Goal: Communication & Community: Share content

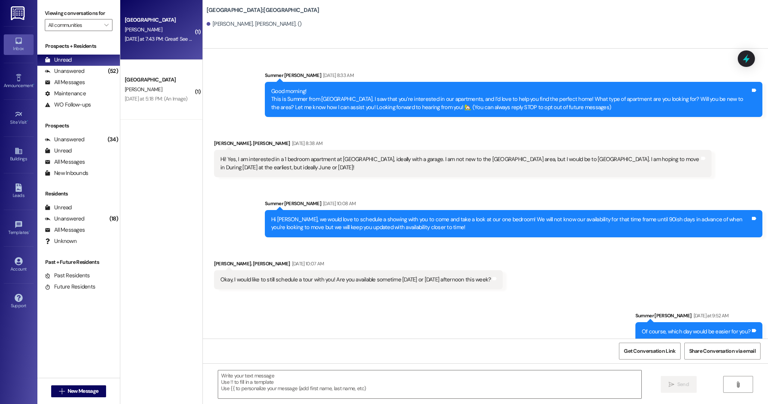
scroll to position [415, 0]
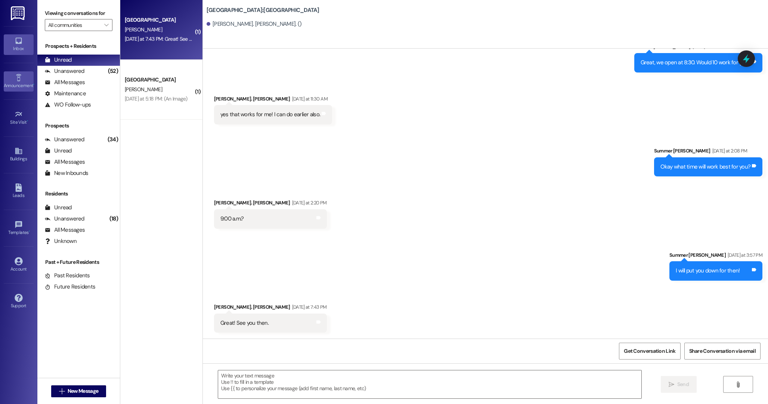
click at [7, 88] on div "Announcement •" at bounding box center [18, 85] width 37 height 7
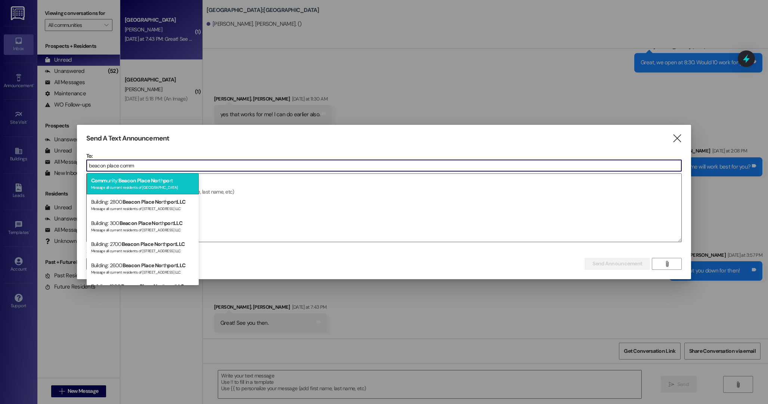
type input "beacon place comm"
click at [167, 191] on div "Comm unity: [GEOGRAPHIC_DATA] No rth po rt Message all current residents of [GE…" at bounding box center [143, 183] width 112 height 21
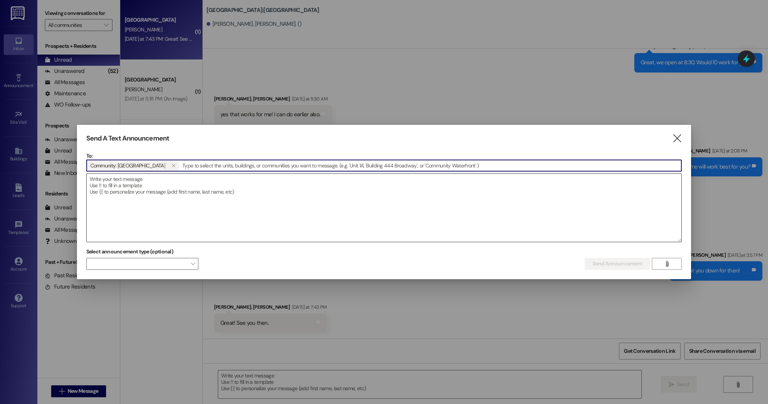
click at [198, 205] on textarea at bounding box center [384, 208] width 595 height 68
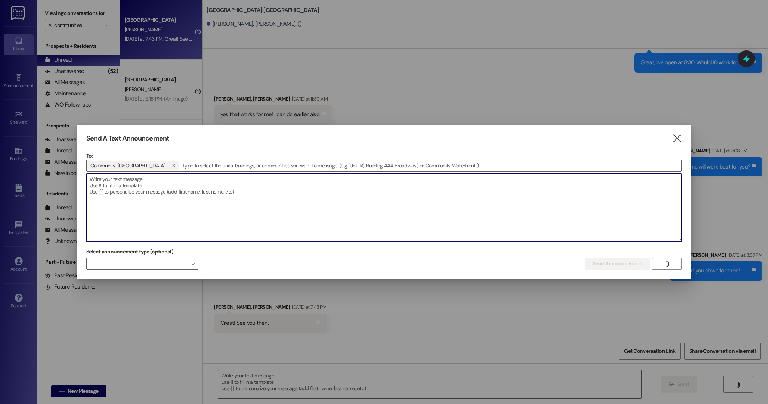
paste textarea "🐾"
type textarea "🐾"
click at [199, 191] on textarea at bounding box center [384, 208] width 595 height 68
paste textarea "🐾 Doggie Day is here! Come by the office to pick up a treat bag for your dog 🐶 …"
drag, startPoint x: 139, startPoint y: 178, endPoint x: 96, endPoint y: 179, distance: 42.6
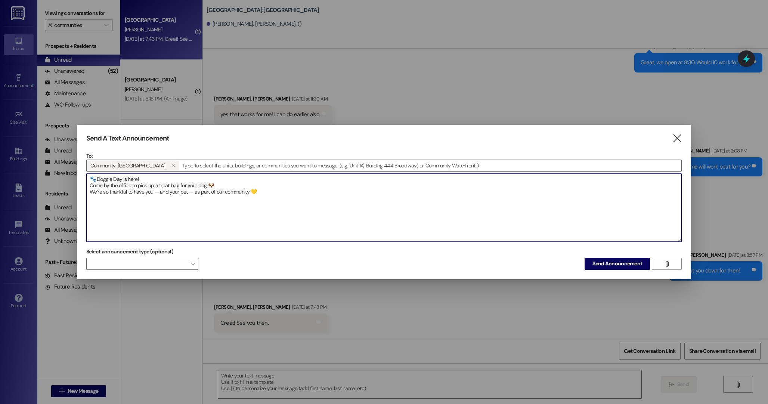
click at [96, 179] on textarea "🐾 Doggie Day is here! Come by the office to pick up a treat bag for your dog 🐶 …" at bounding box center [384, 208] width 595 height 68
paste textarea "🐶 It’s Doggie Day!"
click at [100, 180] on textarea "🐾 🐶 It’s Doggie Day! Come by the office to pick up a treat bag for your dog 🐶 W…" at bounding box center [384, 208] width 595 height 68
click at [213, 186] on textarea "🐾 It’s Doggie Day! Come by the office to pick up a treat bag for your dog 🐶 We’…" at bounding box center [384, 208] width 595 height 68
click at [90, 185] on textarea "🐾 It’s Doggie Day! Come by the office to pick up a treat bag for your dog 🐶 We’…" at bounding box center [384, 208] width 595 height 68
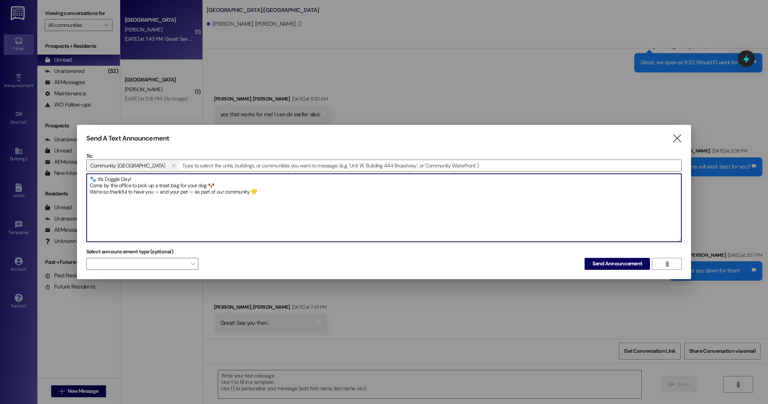
drag, startPoint x: 103, startPoint y: 185, endPoint x: 90, endPoint y: 185, distance: 13.1
click at [90, 185] on textarea "🐾 It’s Doggie Day! Come by the office to pick up a treat bag for your dog 🐶 We’…" at bounding box center [384, 208] width 595 height 68
click at [344, 194] on textarea "🐾 It’s Doggie Day! Stop by the office to pick up a treat bag for your dog 🐶 We’…" at bounding box center [384, 208] width 595 height 68
type textarea "🐾 It’s Doggie Day! Stop by the office to pick up a treat bag for your dog 🐶 We’…"
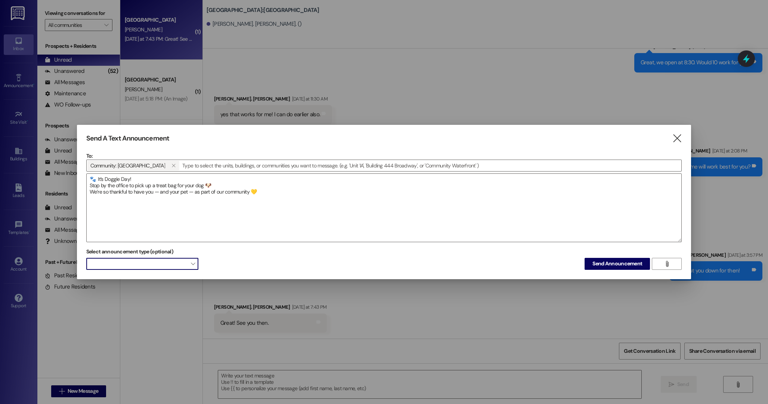
click at [185, 266] on span at bounding box center [142, 264] width 112 height 12
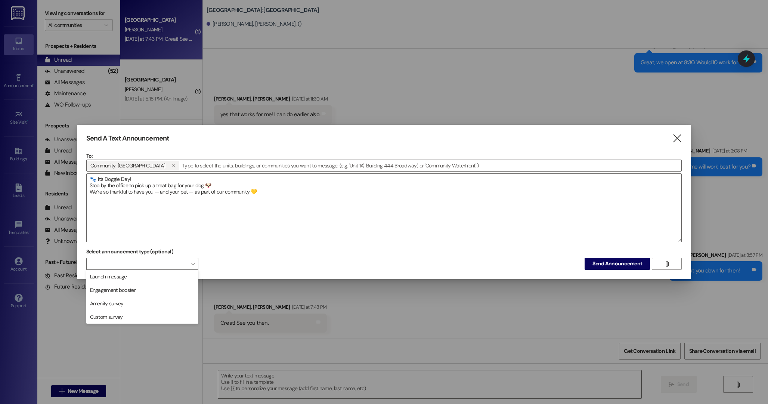
click at [248, 264] on div "Select announcement type (optional)  Send Announcement " at bounding box center [384, 258] width 596 height 24
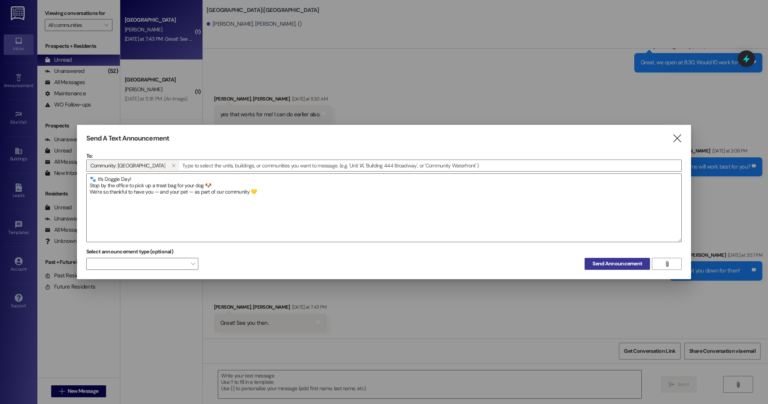
click at [618, 262] on span "Send Announcement" at bounding box center [617, 264] width 50 height 8
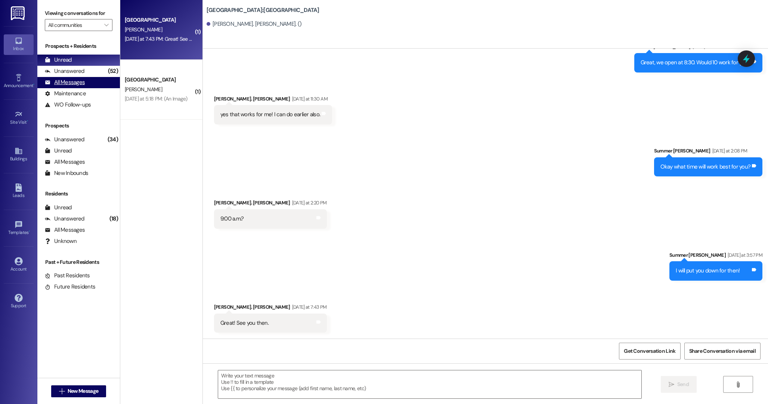
click at [52, 83] on div "All Messages" at bounding box center [65, 82] width 40 height 8
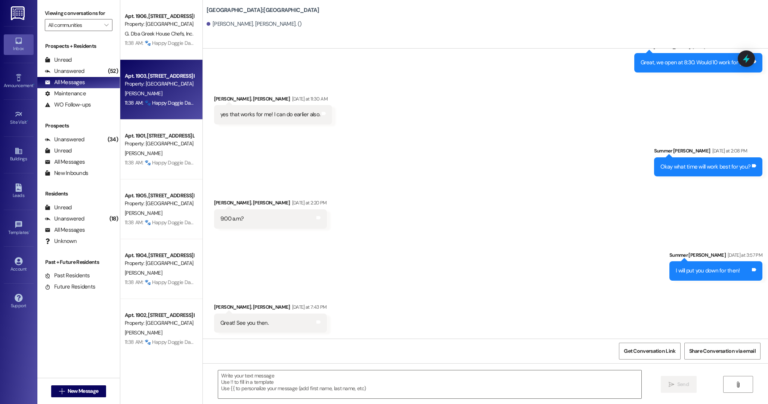
click at [161, 81] on div "Property: [GEOGRAPHIC_DATA]" at bounding box center [159, 84] width 69 height 8
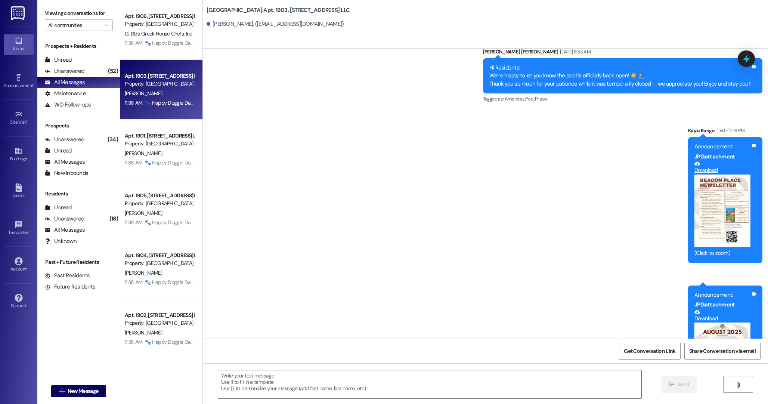
scroll to position [1612, 0]
